Goal: Check status: Check status

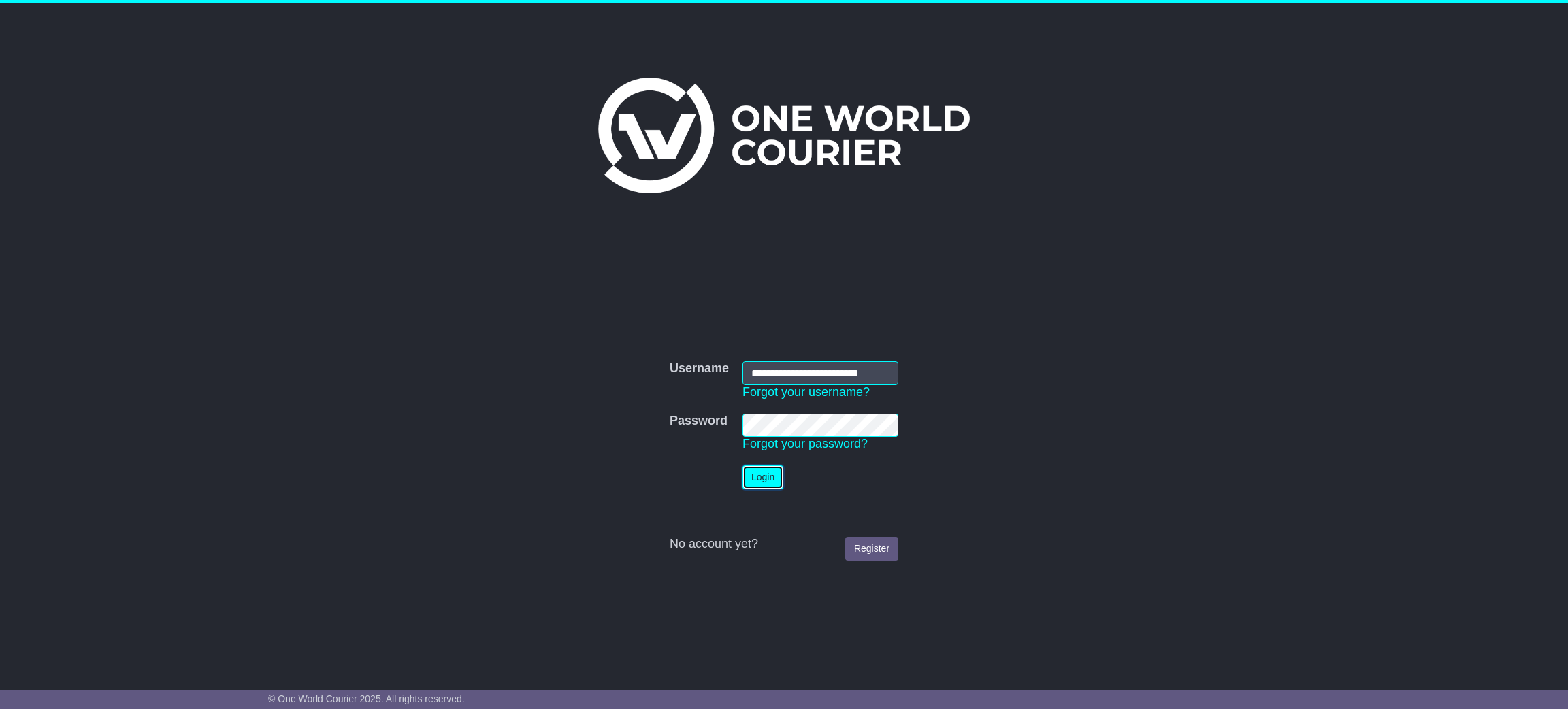
click at [754, 472] on button "Login" at bounding box center [763, 477] width 41 height 24
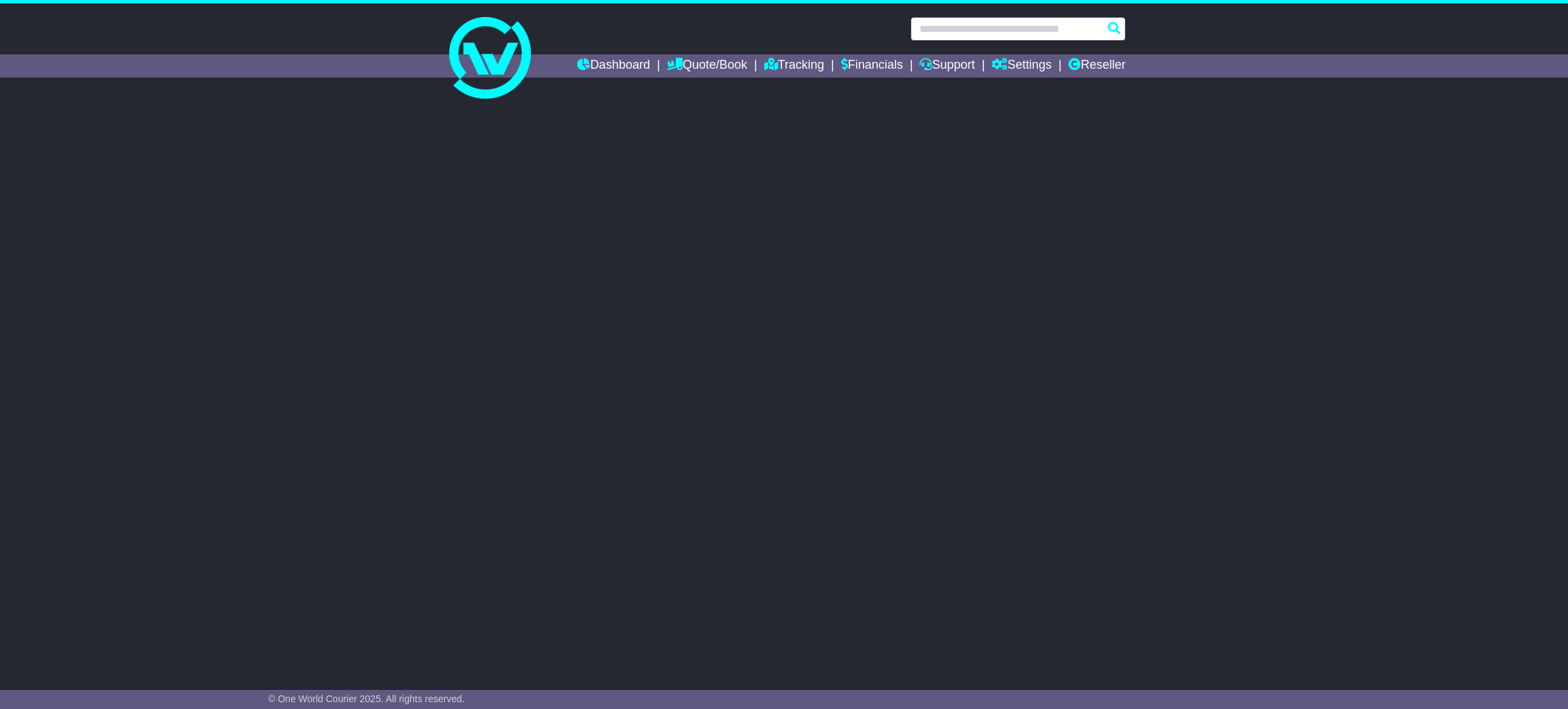
click at [1027, 30] on input "text" at bounding box center [1018, 29] width 215 height 24
select select "**"
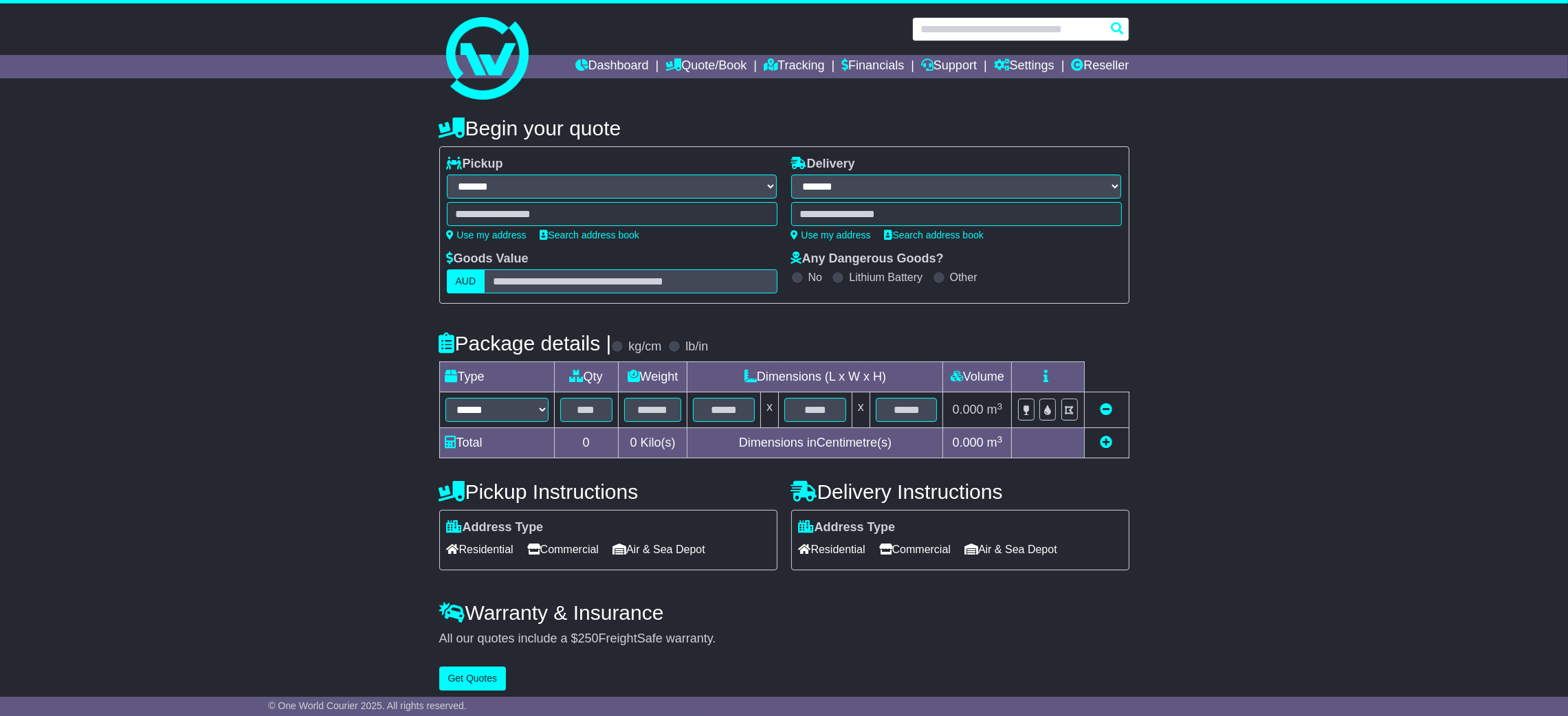
paste input "**********"
type input "**********"
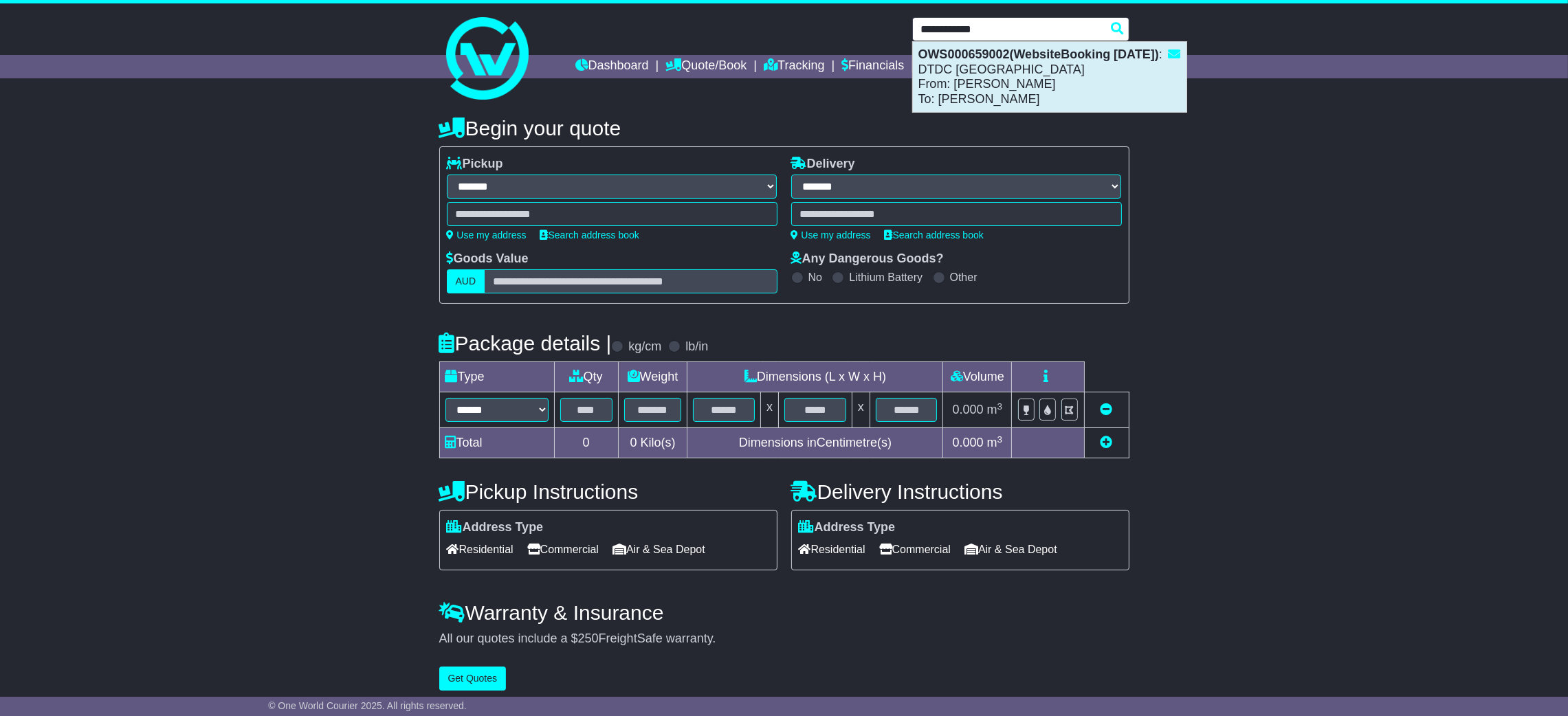
click at [1061, 78] on div "OWS000659002(WebsiteBooking 15-10-2025) : DTDC Australia From: Peter Bennett To…" at bounding box center [1050, 76] width 274 height 70
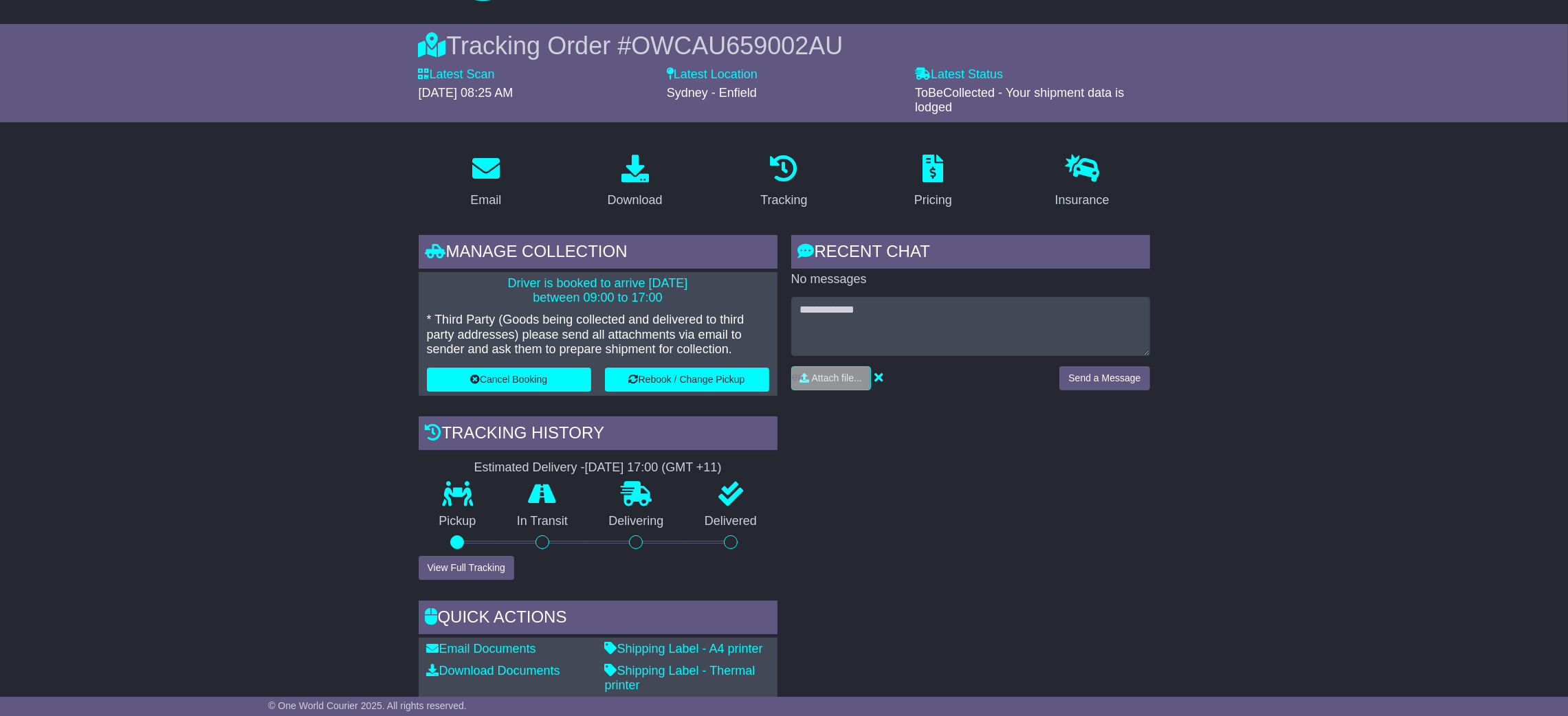
scroll to position [103, 0]
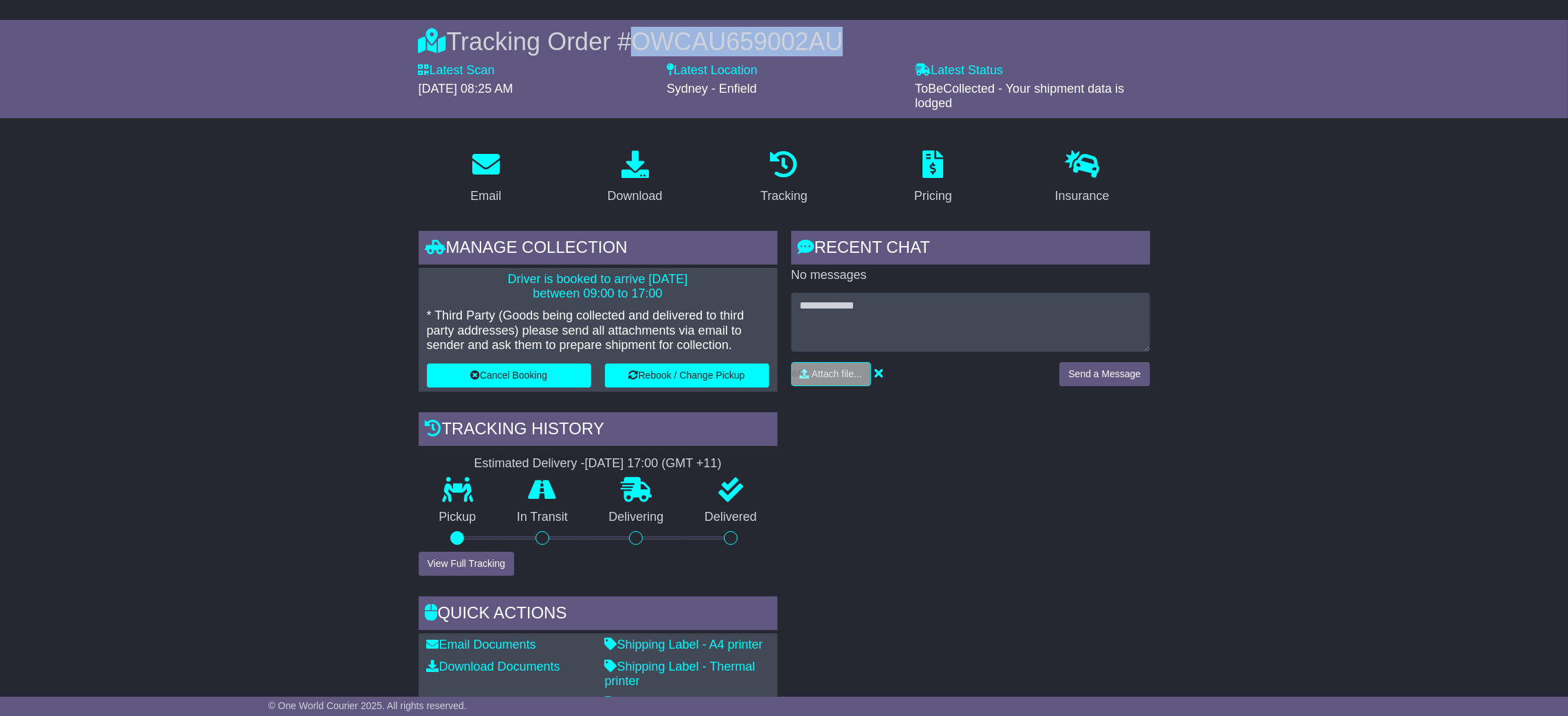
drag, startPoint x: 644, startPoint y: 32, endPoint x: 960, endPoint y: 52, distance: 316.6
click at [960, 52] on div "Tracking Order # OWCAU659002AU" at bounding box center [784, 42] width 731 height 30
copy span "OWCAU659002AU"
click at [938, 479] on div "RECENT CHAT Loading... No messages Attach file..." at bounding box center [971, 509] width 372 height 556
click at [628, 181] on link "Download" at bounding box center [635, 178] width 73 height 65
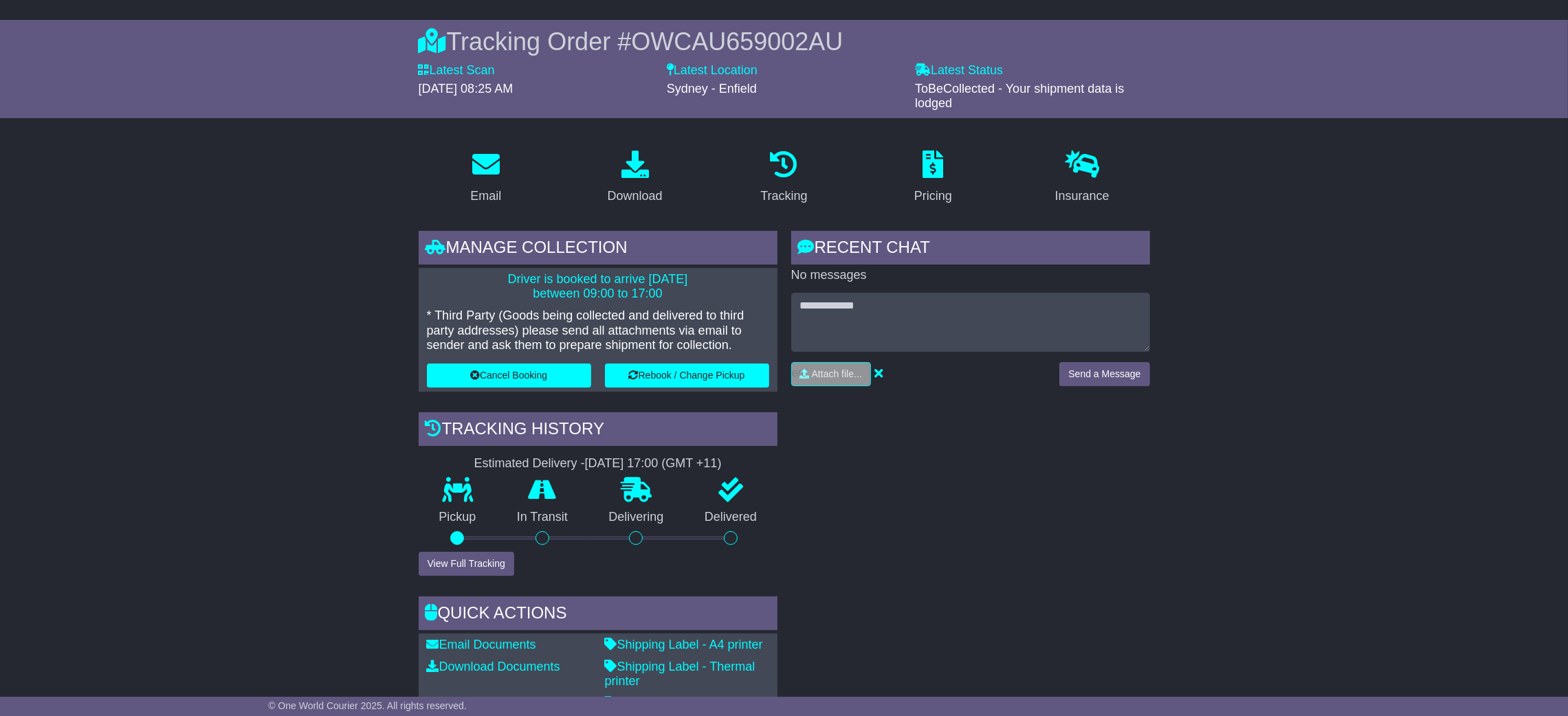
click at [960, 445] on div "RECENT CHAT Loading... No messages Attach file..." at bounding box center [971, 509] width 372 height 556
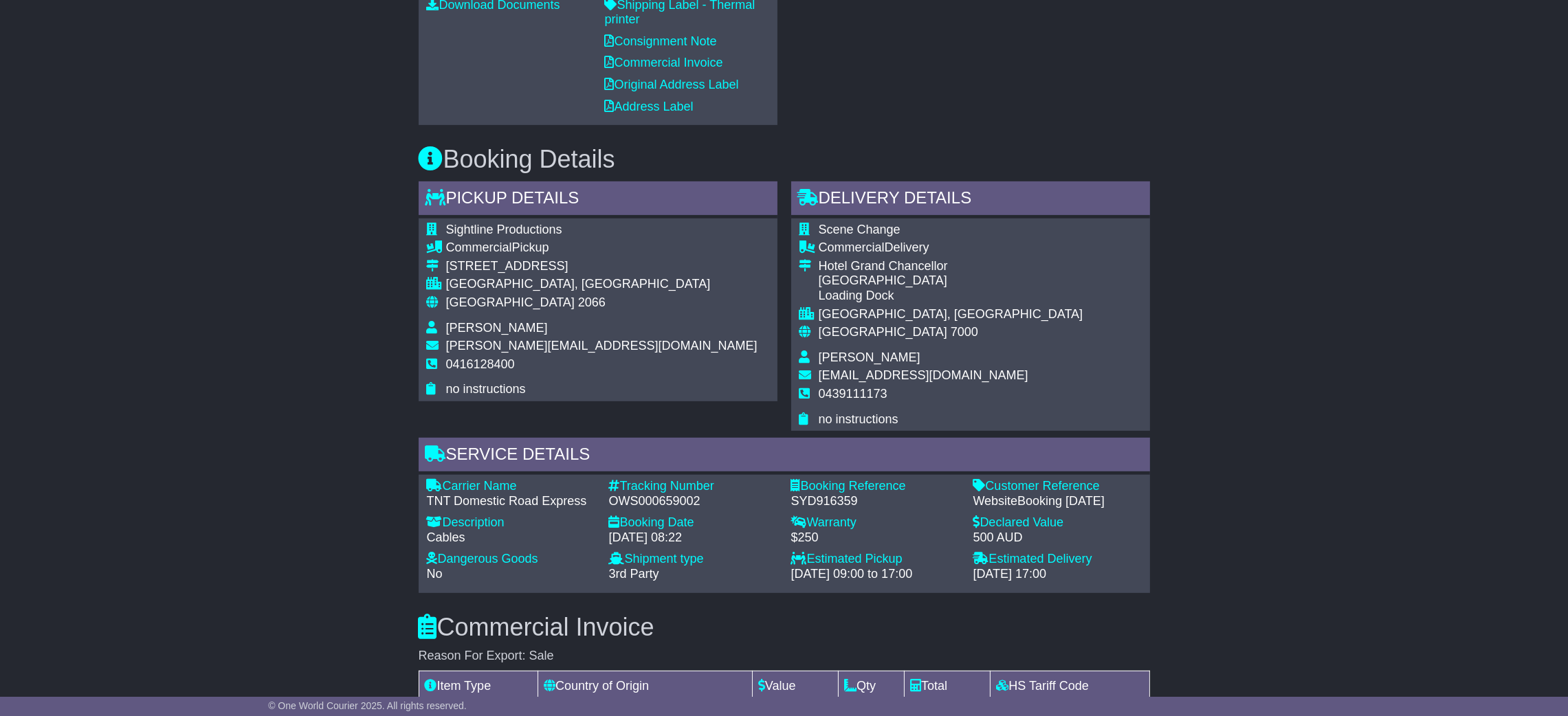
scroll to position [825, 0]
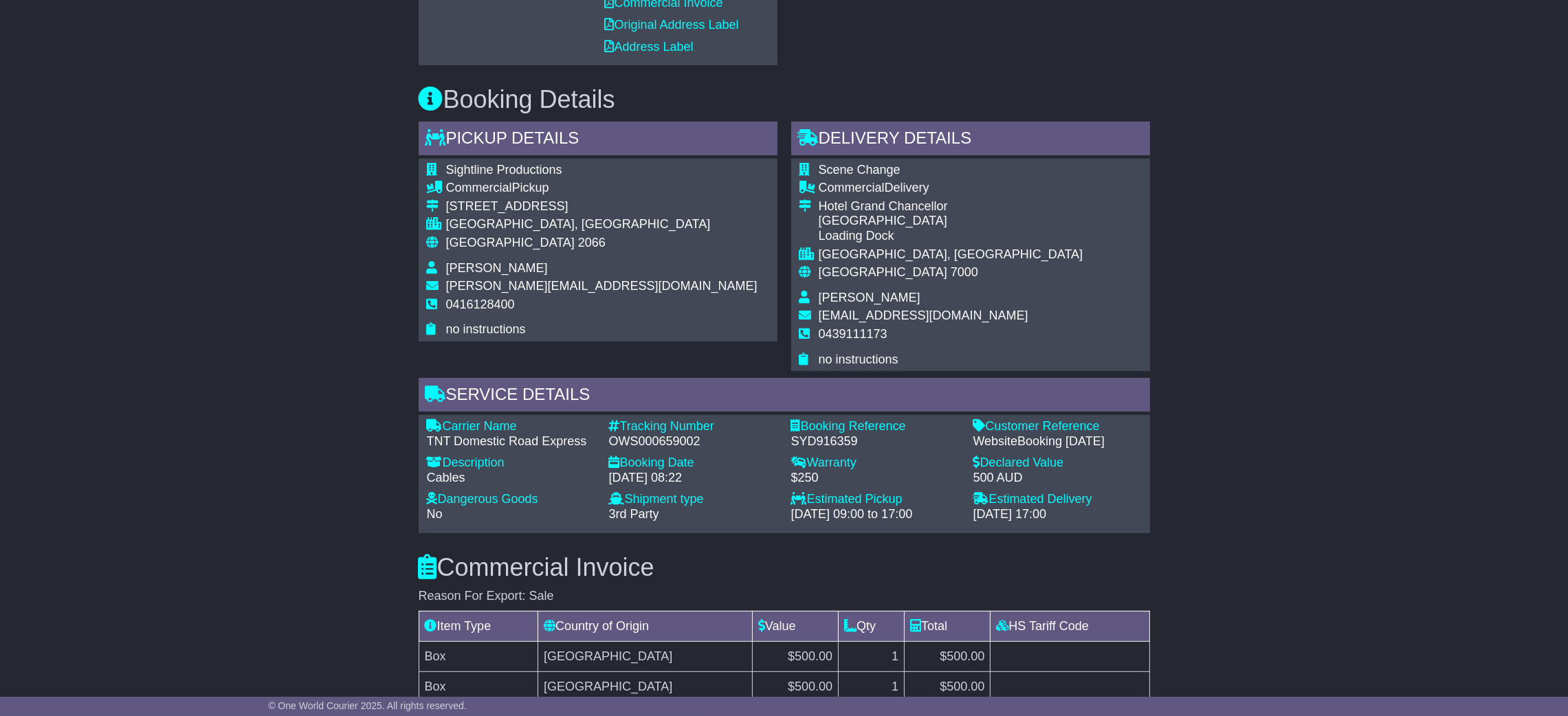
click at [662, 441] on div "OWS000659002" at bounding box center [693, 441] width 169 height 15
click at [663, 441] on div "OWS000659002" at bounding box center [693, 441] width 169 height 15
copy div "OWS000659002"
click at [819, 445] on div "SYD916359" at bounding box center [875, 441] width 169 height 15
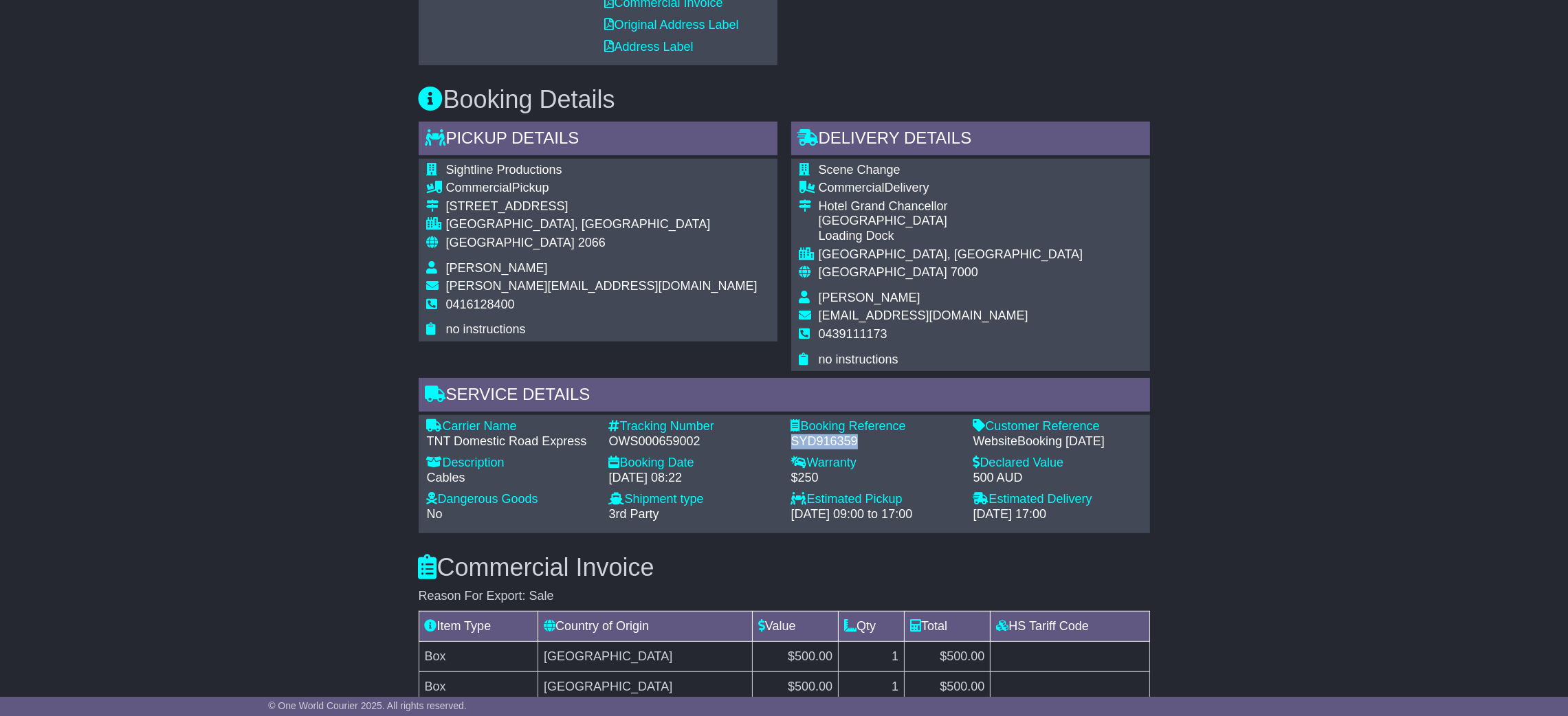
copy div "SYD916359"
click at [1335, 448] on div "Email Download Tracking Pricing Insurance" at bounding box center [784, 344] width 1568 height 1853
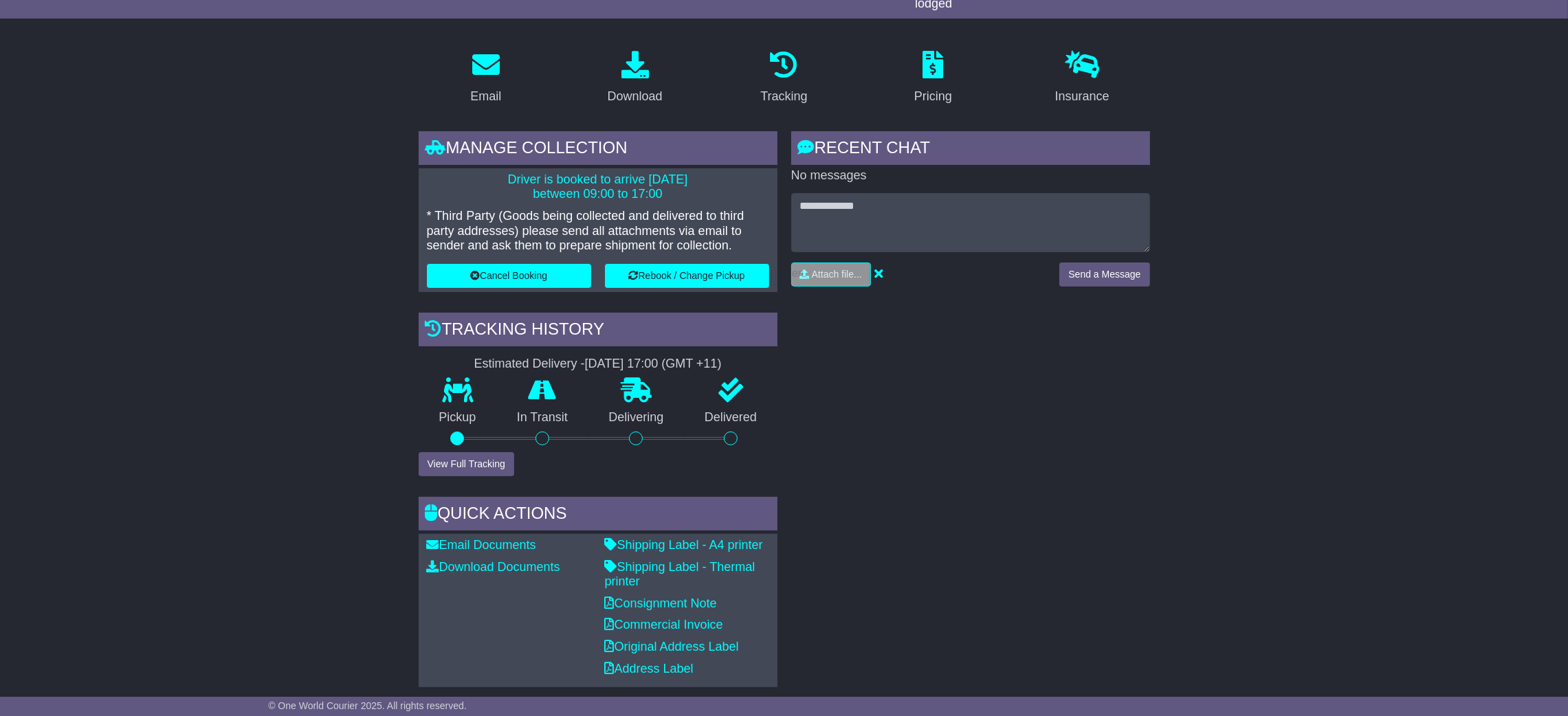
scroll to position [0, 0]
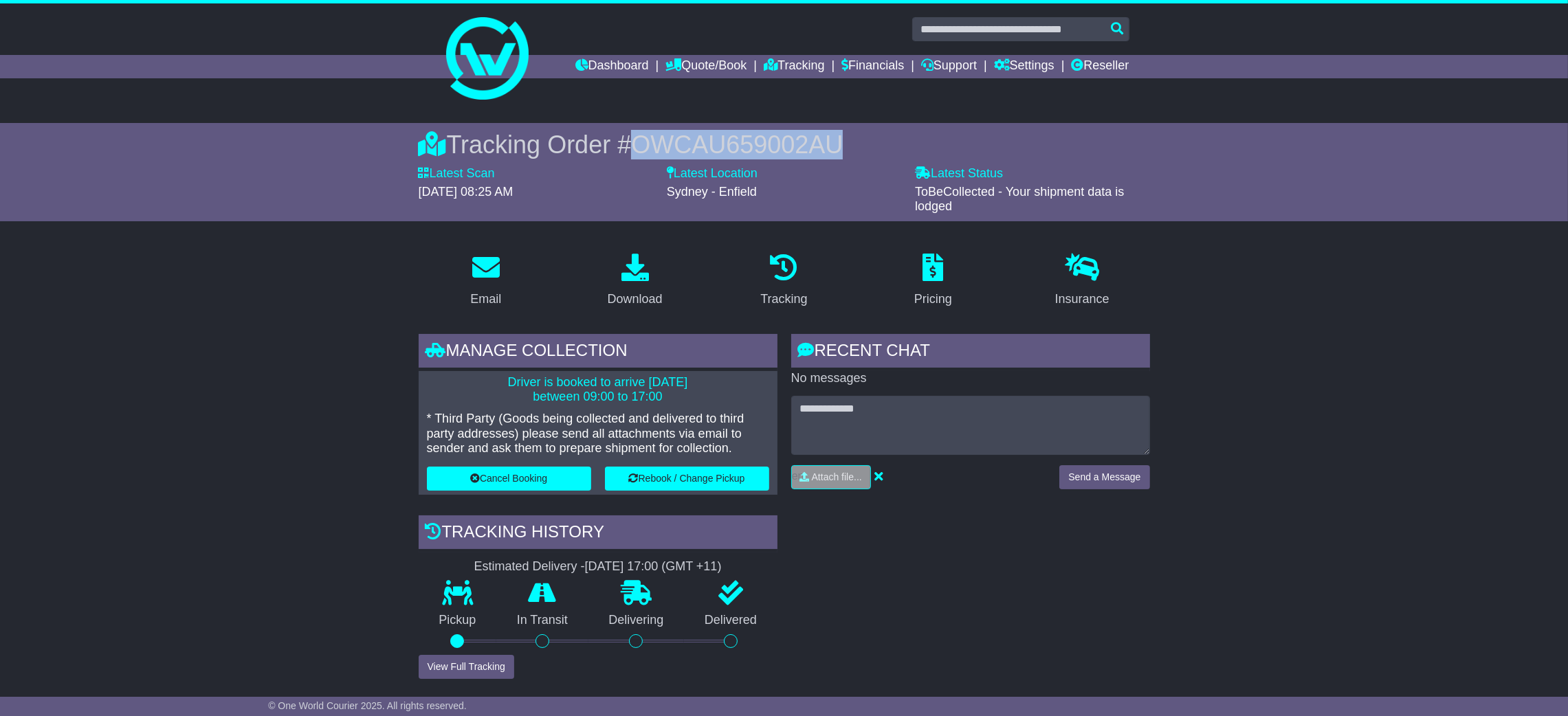
drag, startPoint x: 640, startPoint y: 144, endPoint x: 1058, endPoint y: 144, distance: 418.0
click at [1058, 144] on div "Tracking Order # OWCAU659002AU" at bounding box center [784, 144] width 731 height 30
copy span "OWCAU659002AU"
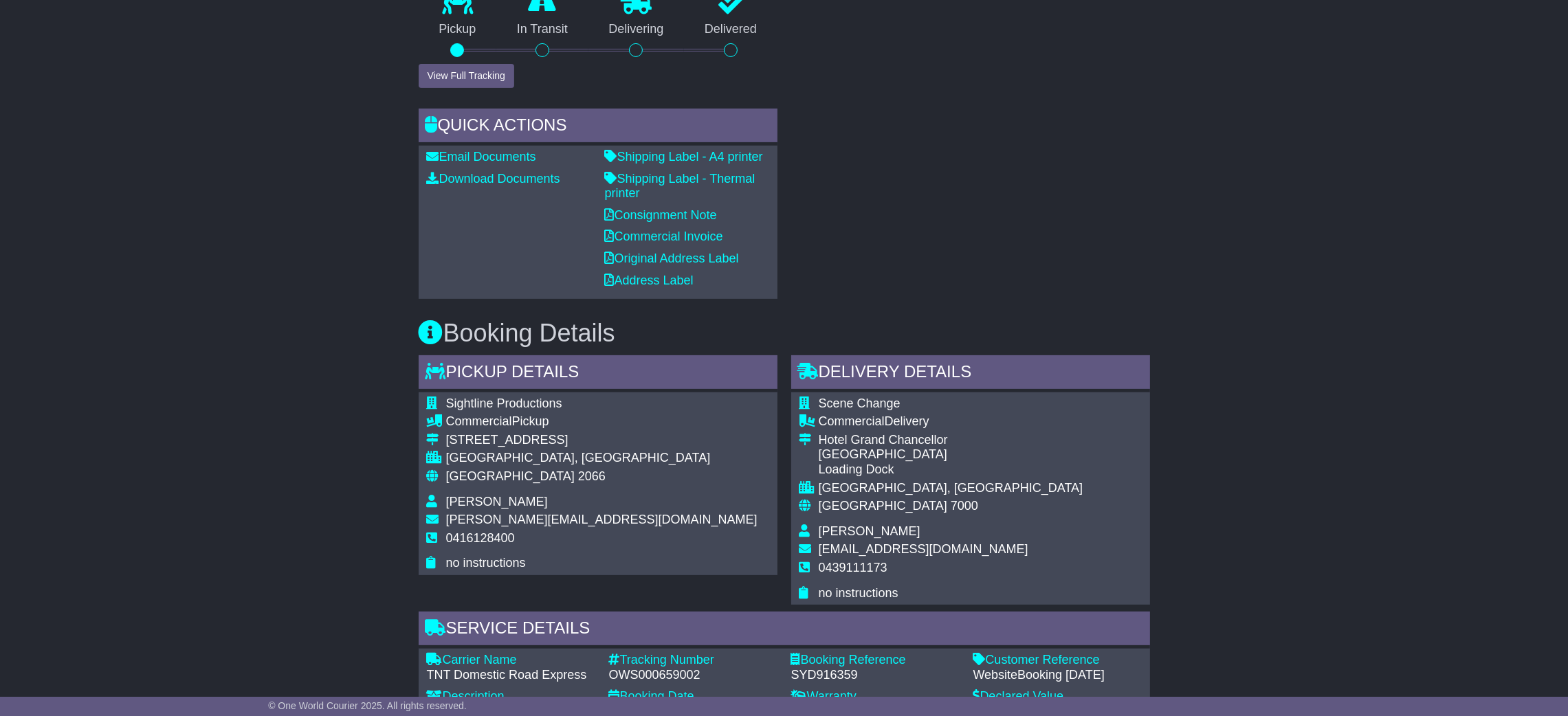
scroll to position [583, 0]
